Goal: Use online tool/utility: Utilize a website feature to perform a specific function

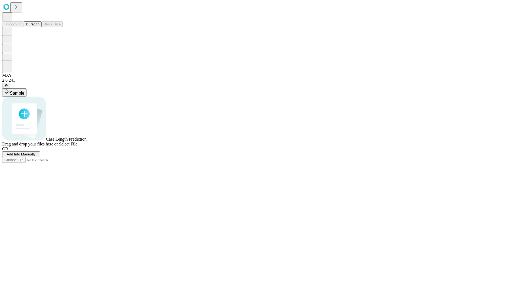
click at [36, 156] on span "Add Info Manually" at bounding box center [21, 154] width 29 height 4
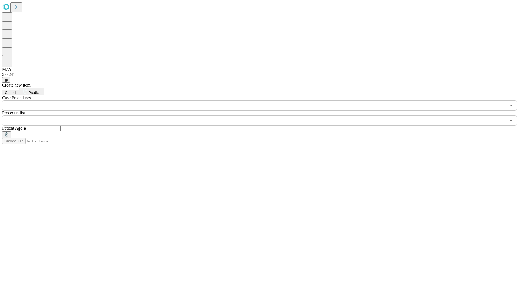
type input "**"
click at [263, 115] on input "text" at bounding box center [254, 120] width 504 height 10
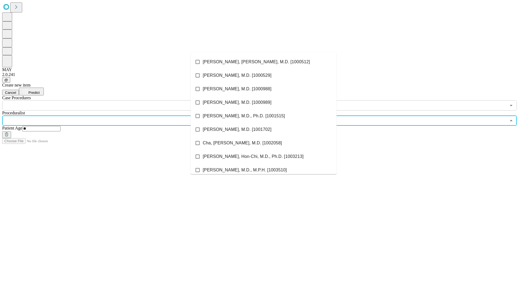
click at [264, 62] on li "[PERSON_NAME], [PERSON_NAME], M.D. [1000512]" at bounding box center [264, 62] width 146 height 14
click at [114, 100] on input "text" at bounding box center [254, 105] width 504 height 10
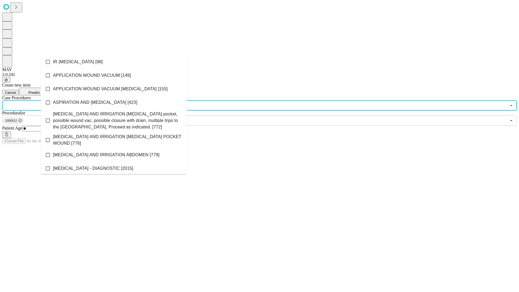
click at [114, 62] on li "IR [MEDICAL_DATA] [98]" at bounding box center [114, 62] width 146 height 14
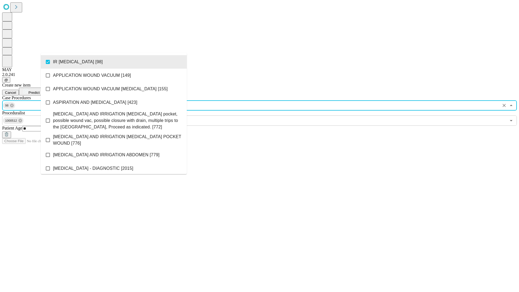
click at [39, 91] on span "Predict" at bounding box center [33, 93] width 11 height 4
